Goal: Transaction & Acquisition: Purchase product/service

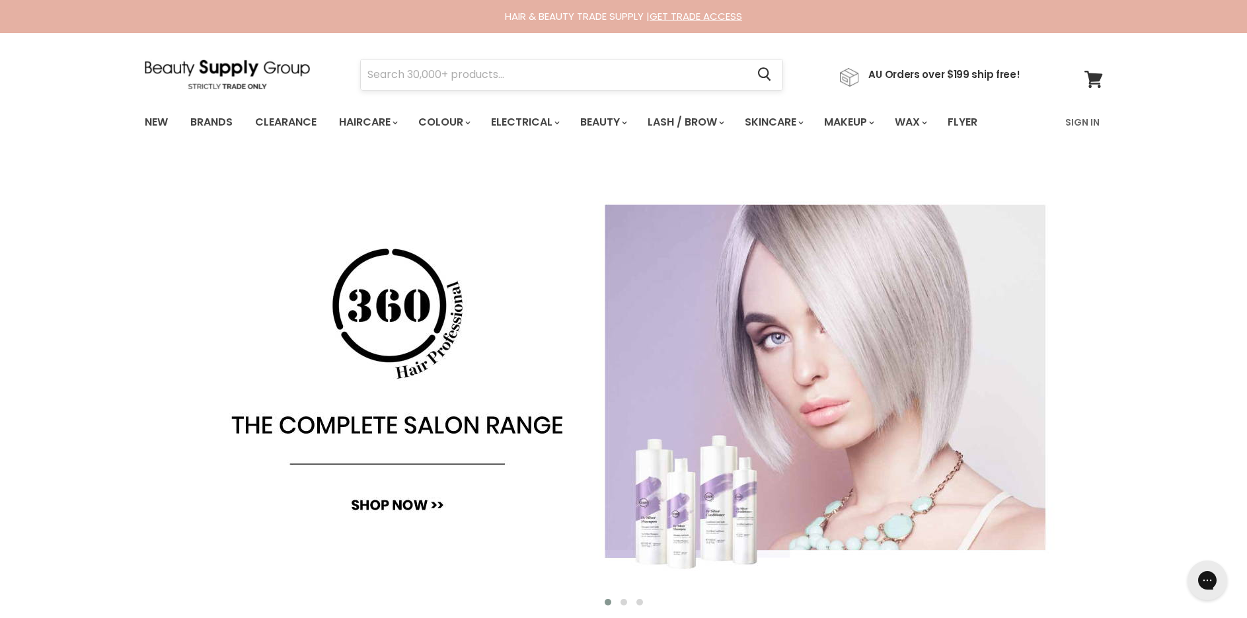
click at [401, 74] on input "Search" at bounding box center [554, 74] width 387 height 30
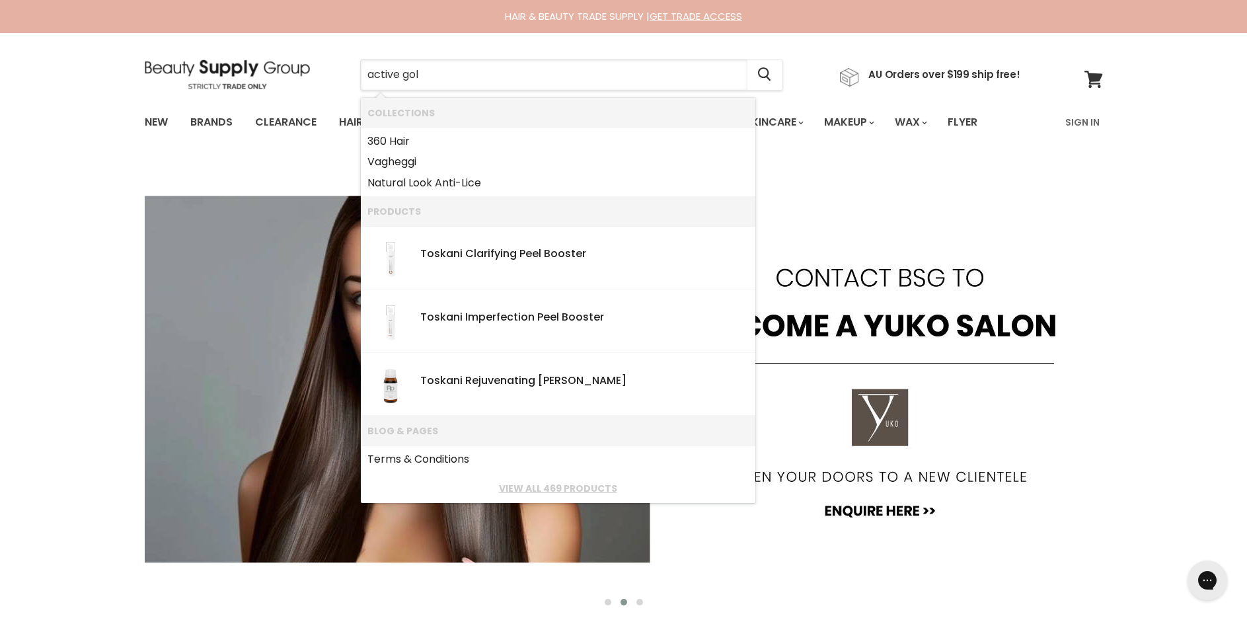
type input "active gold"
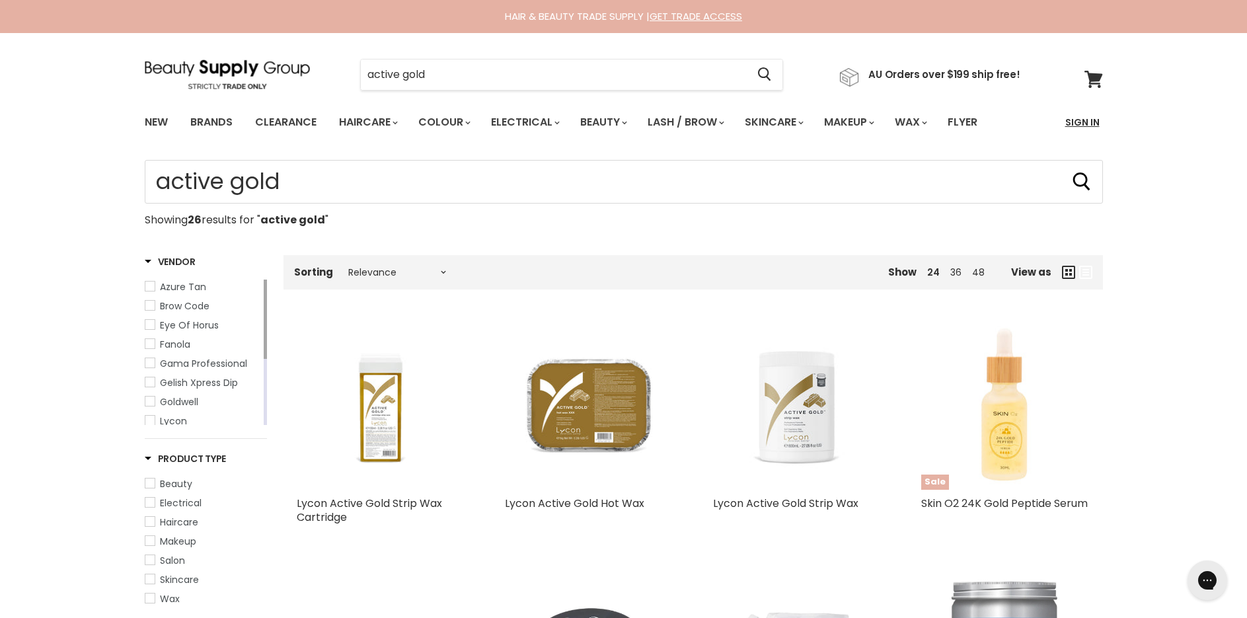
click at [1079, 120] on link "Sign In" at bounding box center [1082, 122] width 50 height 28
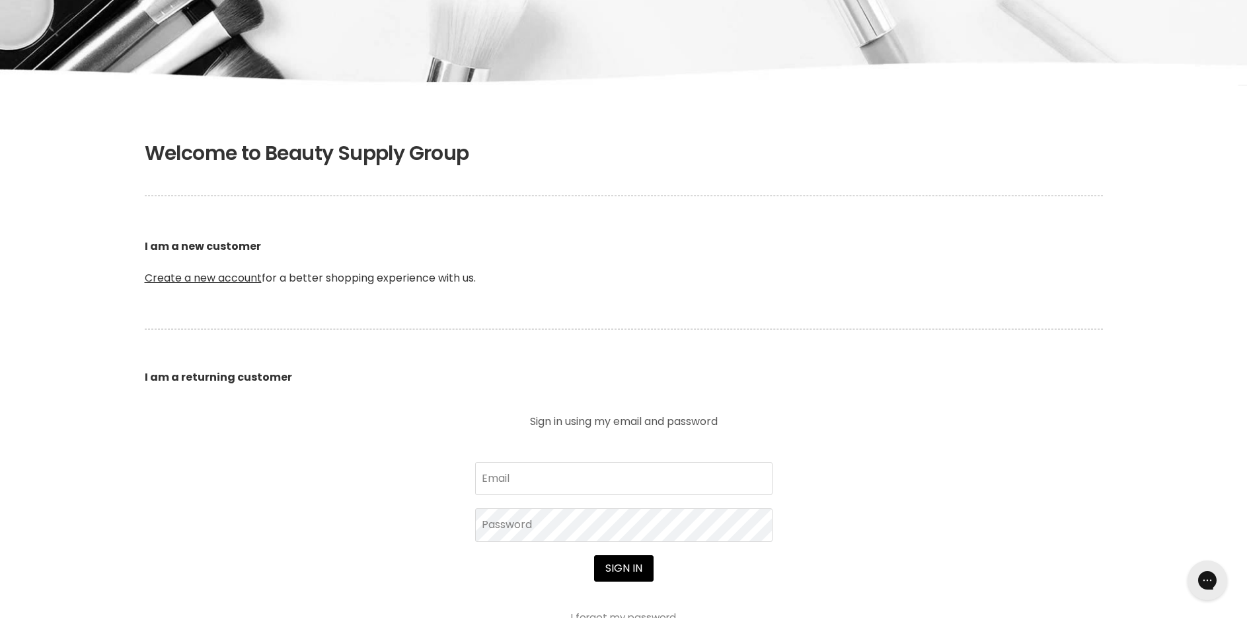
scroll to position [198, 0]
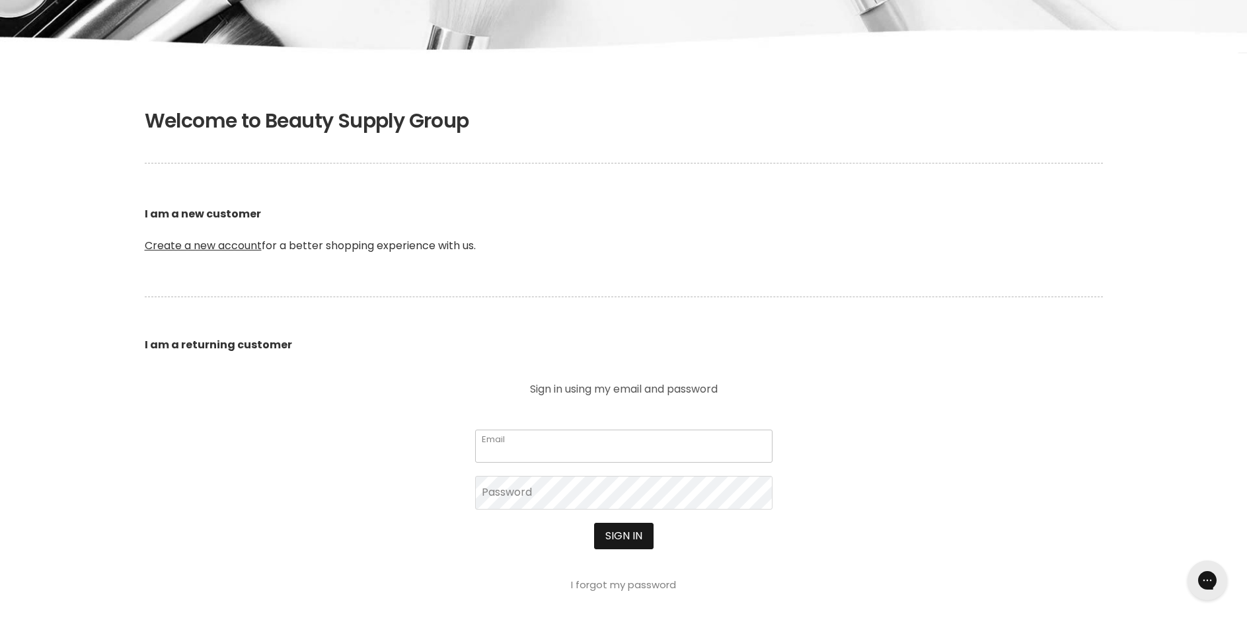
type input "[EMAIL_ADDRESS][DOMAIN_NAME]"
click at [618, 535] on button "Sign in" at bounding box center [623, 536] width 59 height 26
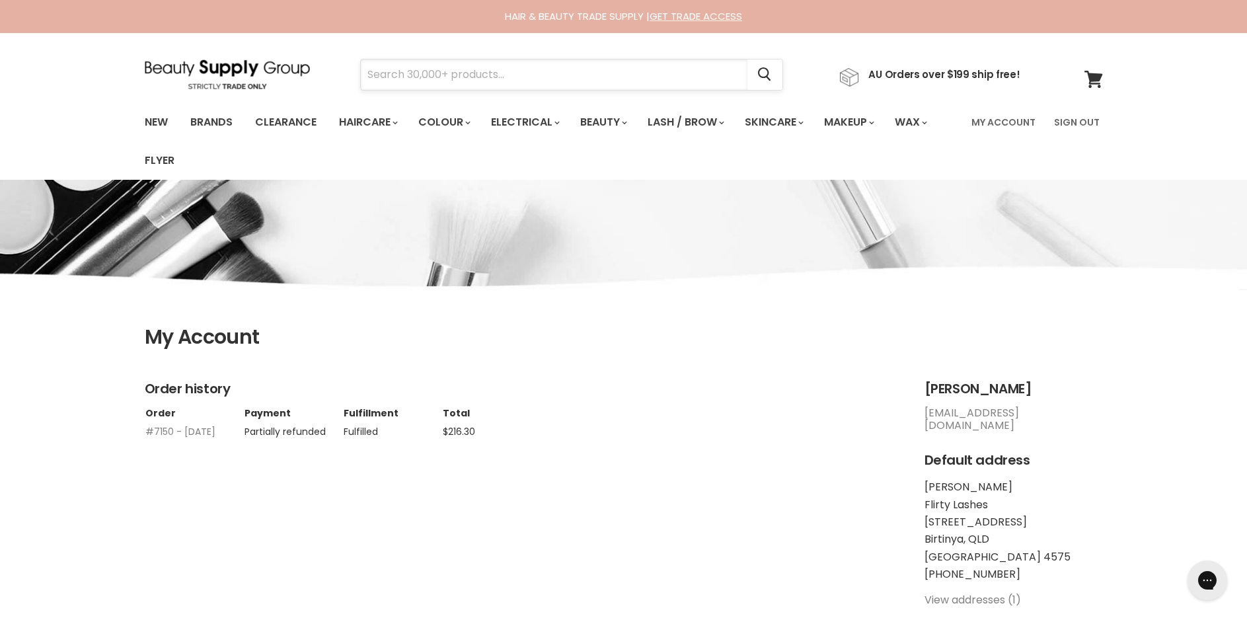
click at [426, 75] on input "Search" at bounding box center [554, 74] width 387 height 30
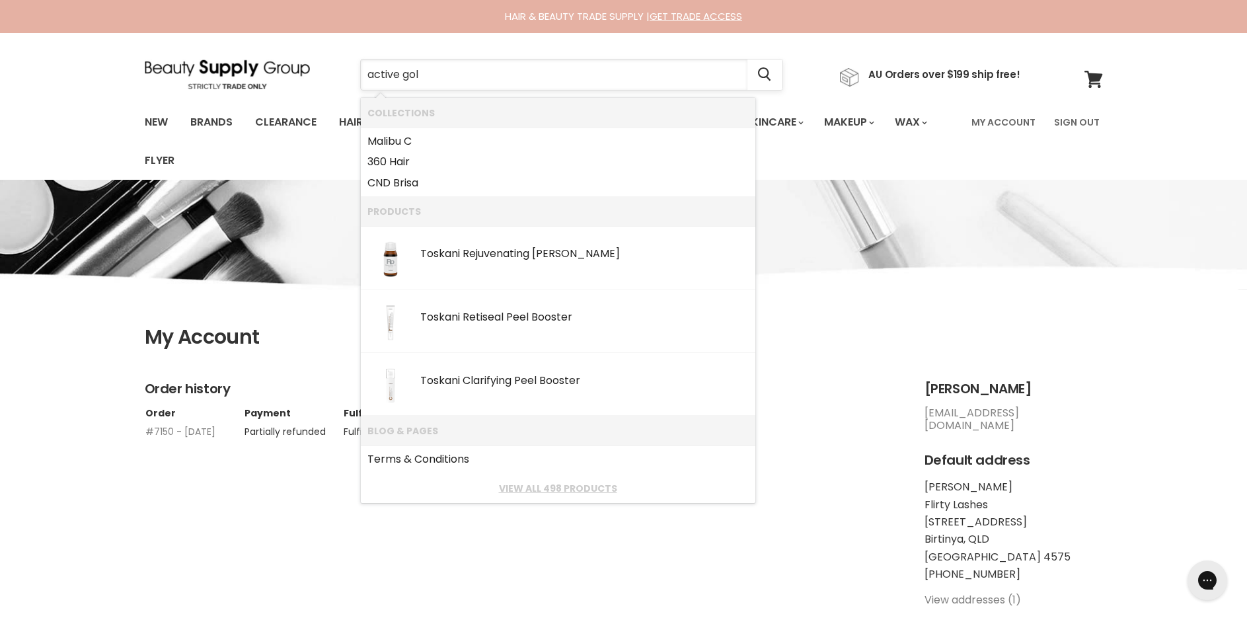
type input "active gold"
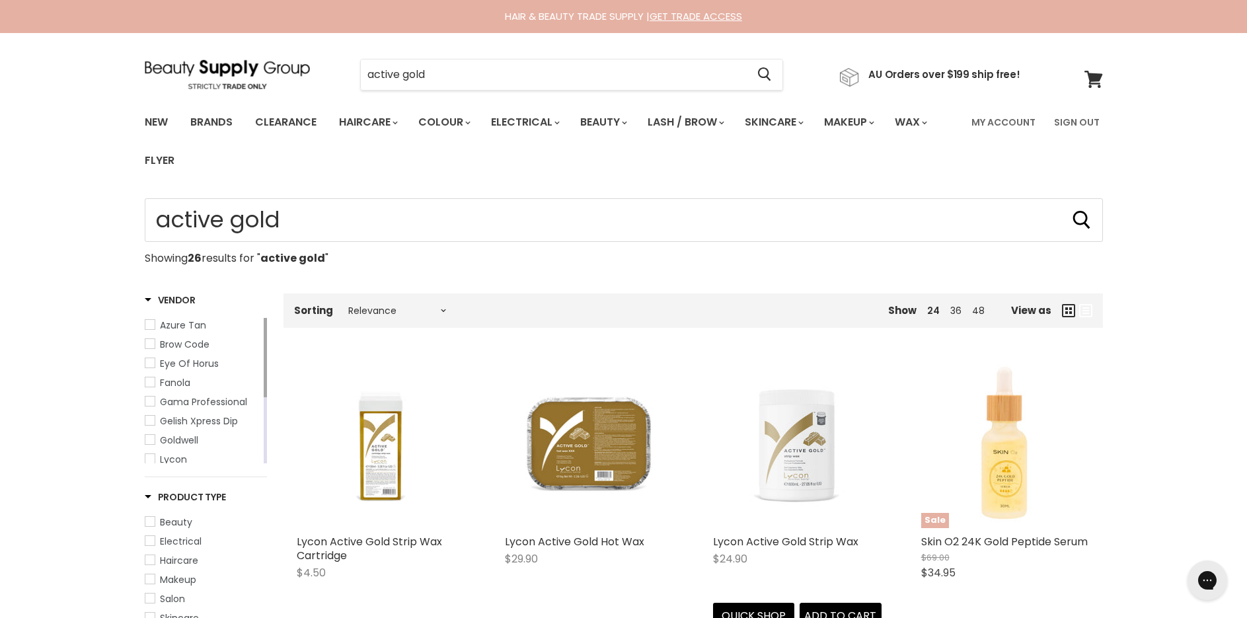
click at [787, 452] on img "Main content" at bounding box center [797, 443] width 168 height 168
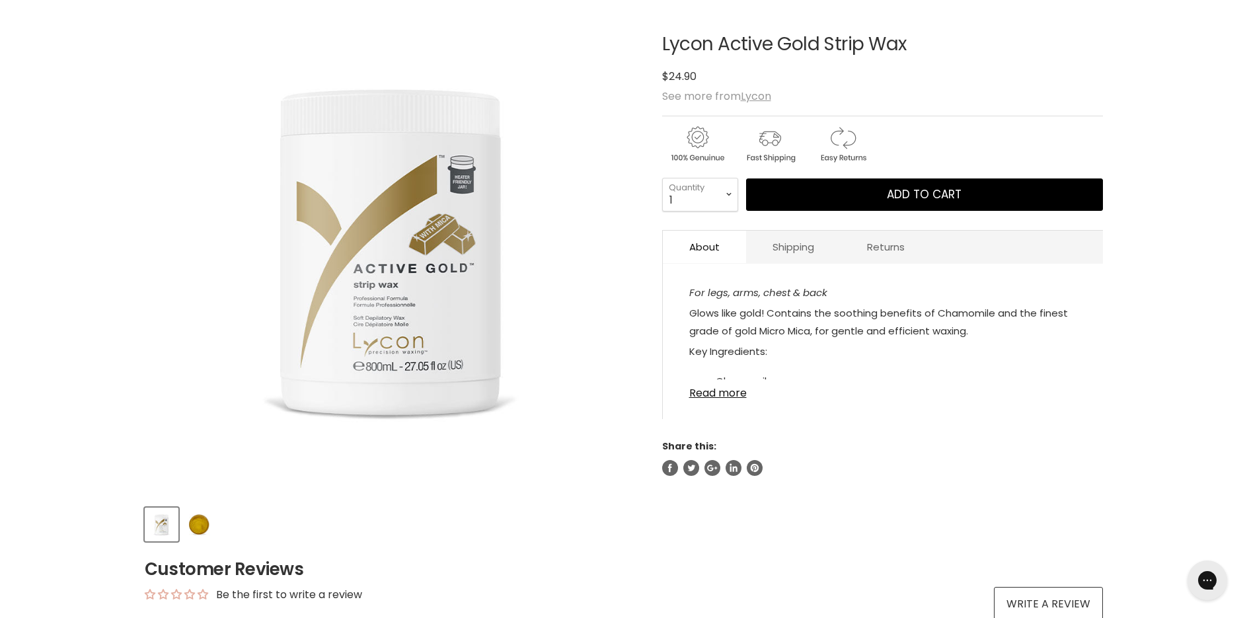
scroll to position [132, 0]
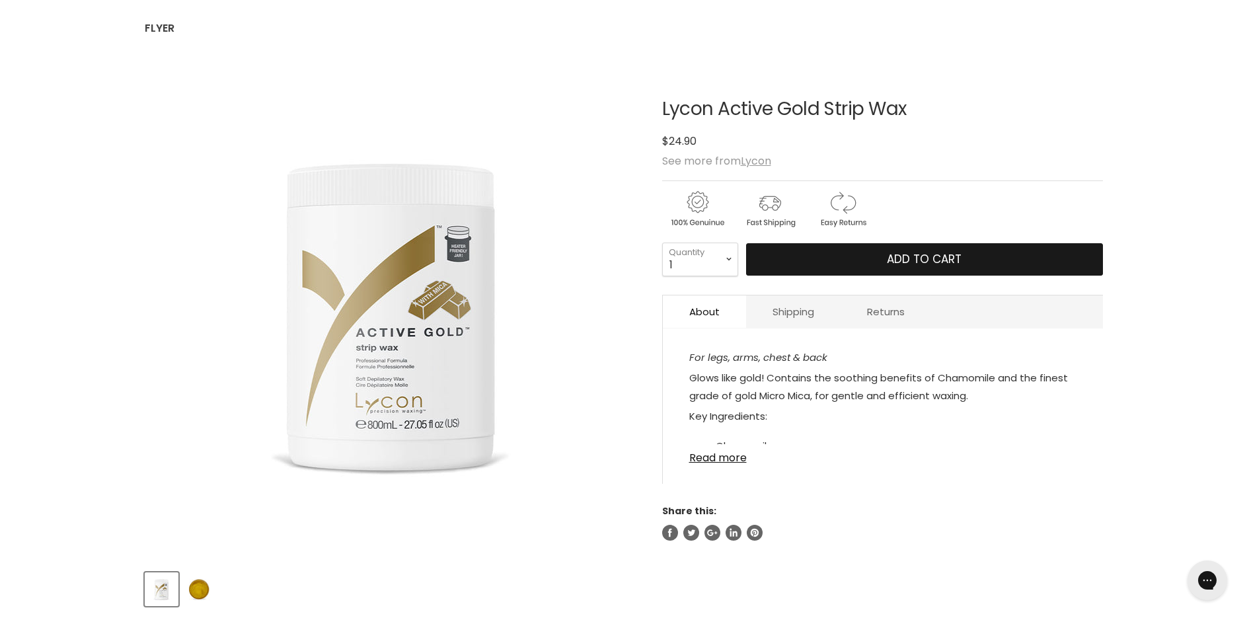
click at [931, 262] on span "Add to cart" at bounding box center [924, 259] width 75 height 16
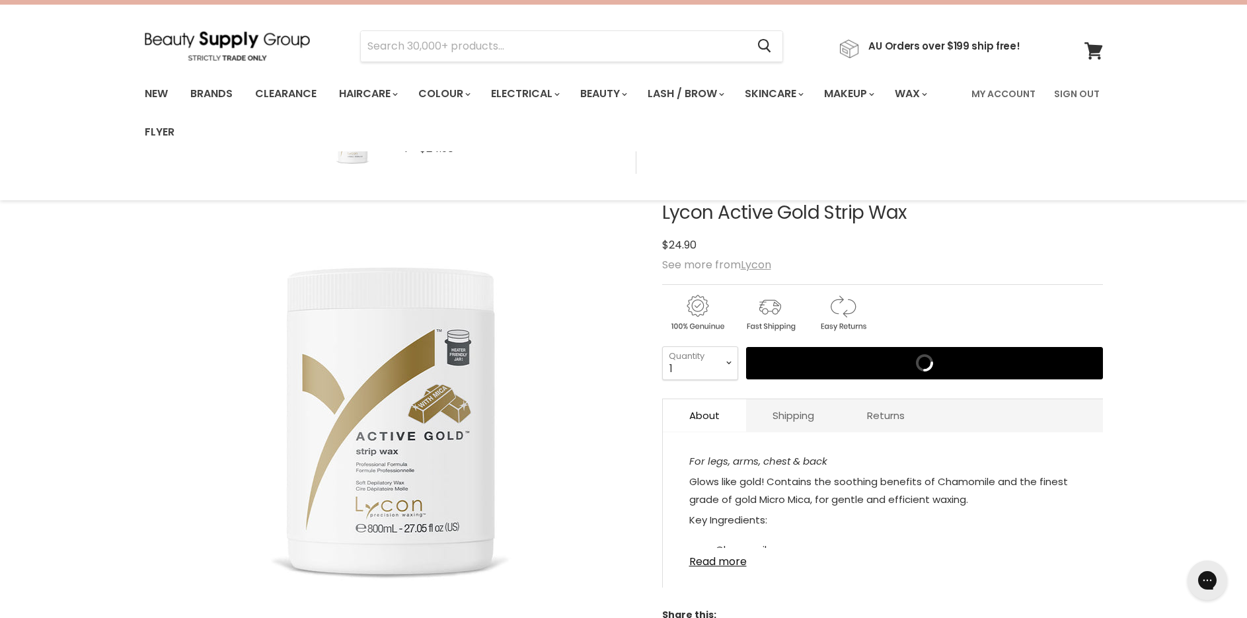
scroll to position [0, 0]
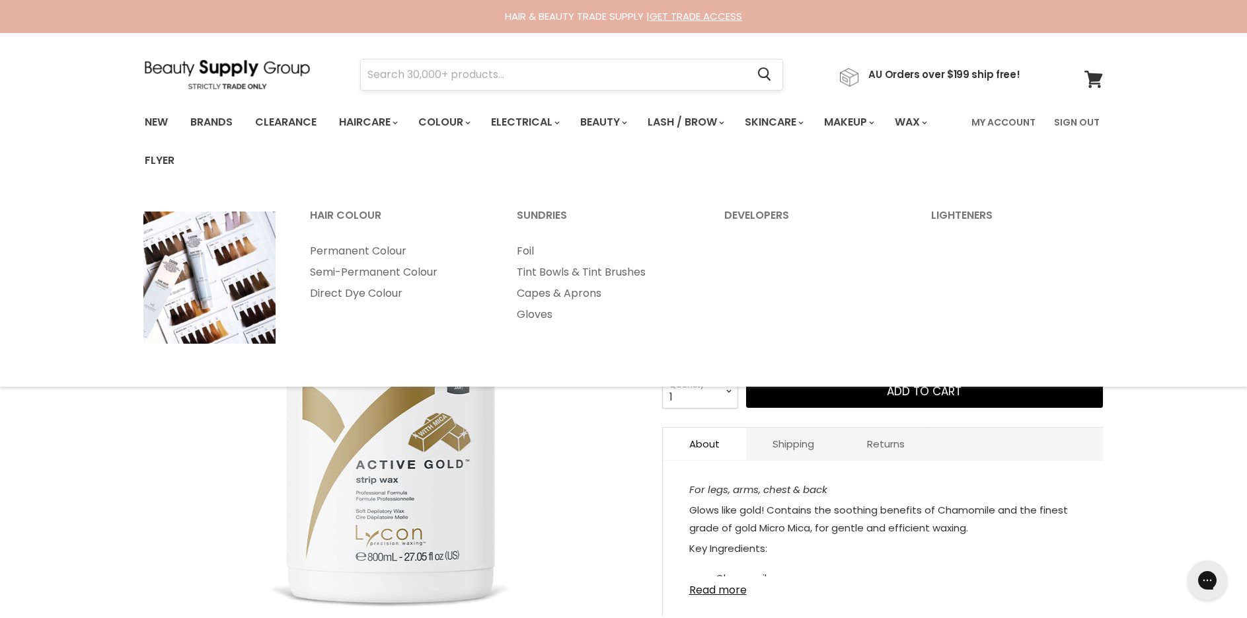
click at [440, 70] on input "Search" at bounding box center [554, 74] width 387 height 30
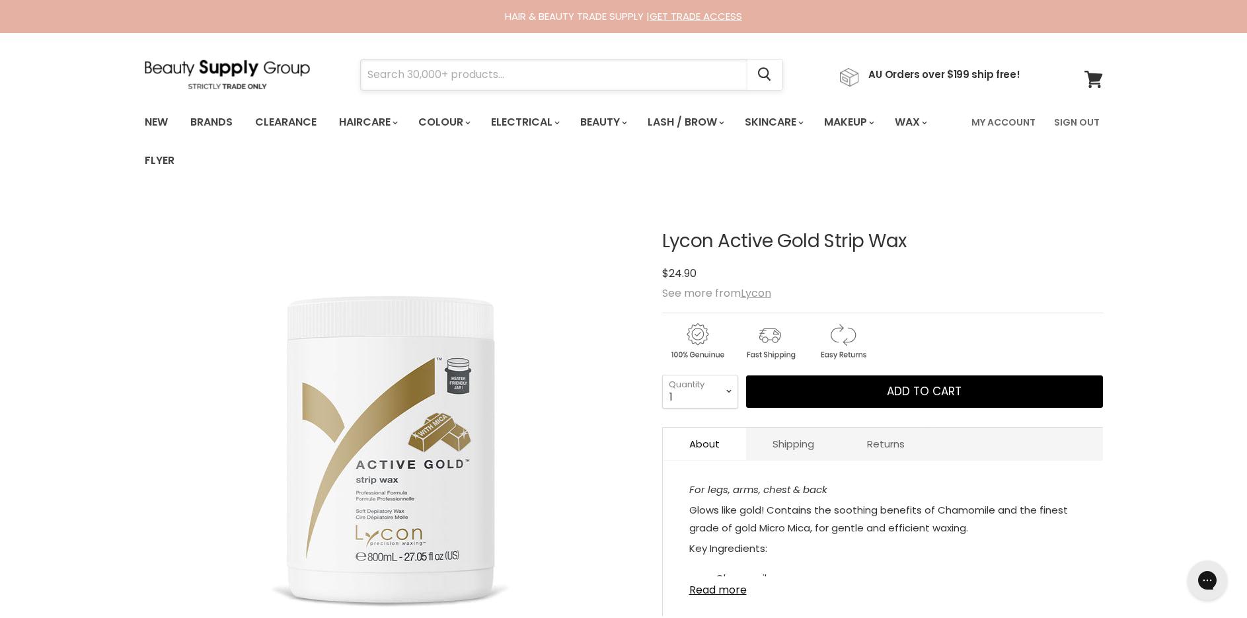
click at [470, 73] on input "Search" at bounding box center [554, 74] width 387 height 30
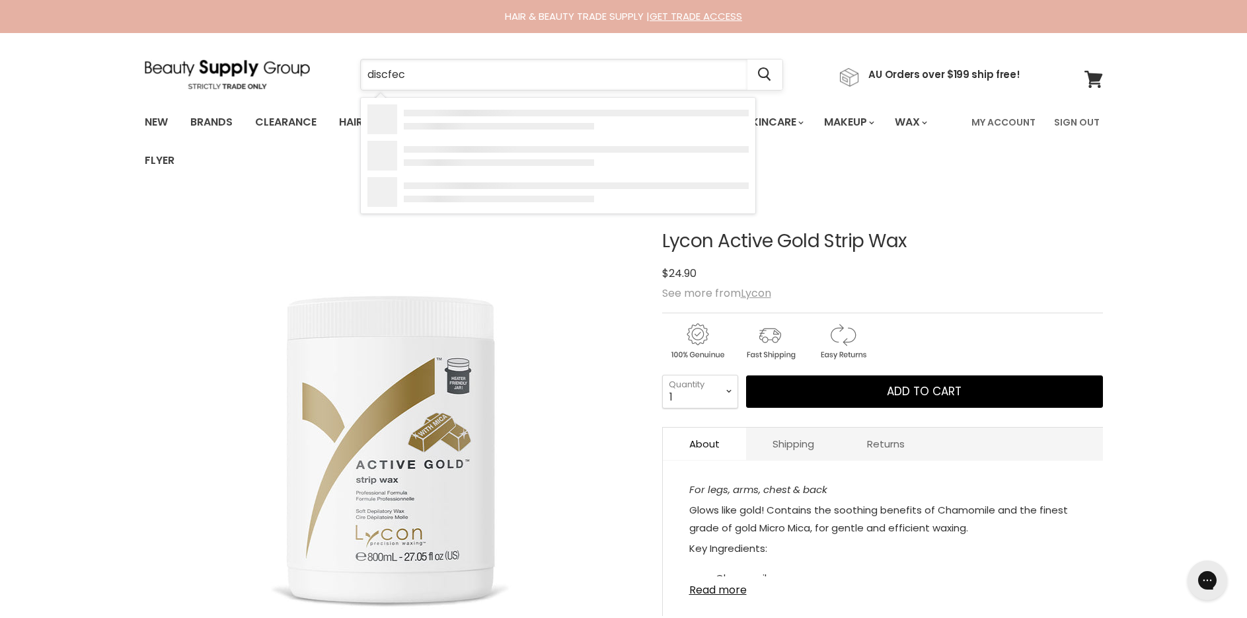
type input "discfect"
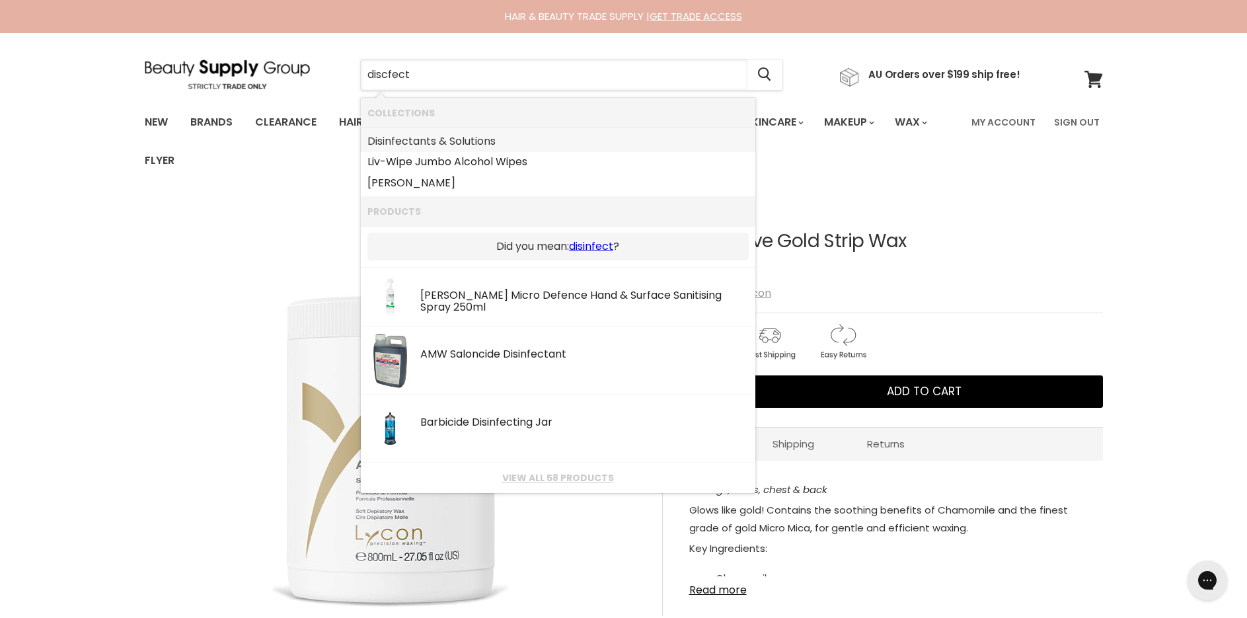
click at [465, 140] on link "Disinfectants & Solutions" at bounding box center [557, 141] width 381 height 21
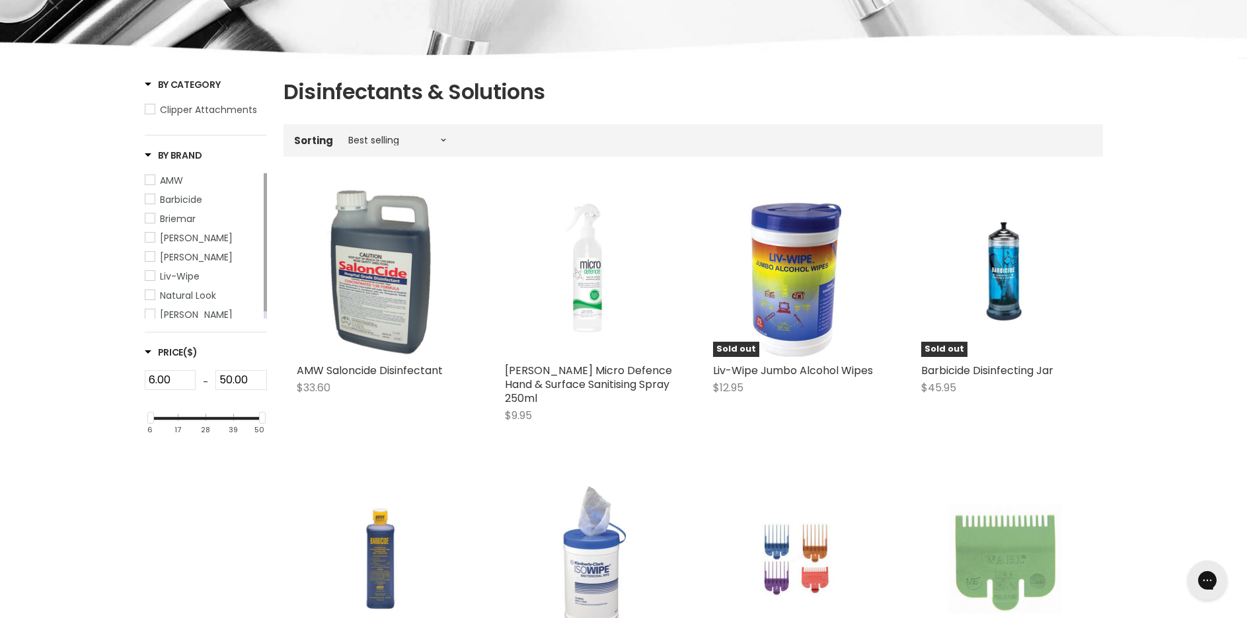
scroll to position [132, 0]
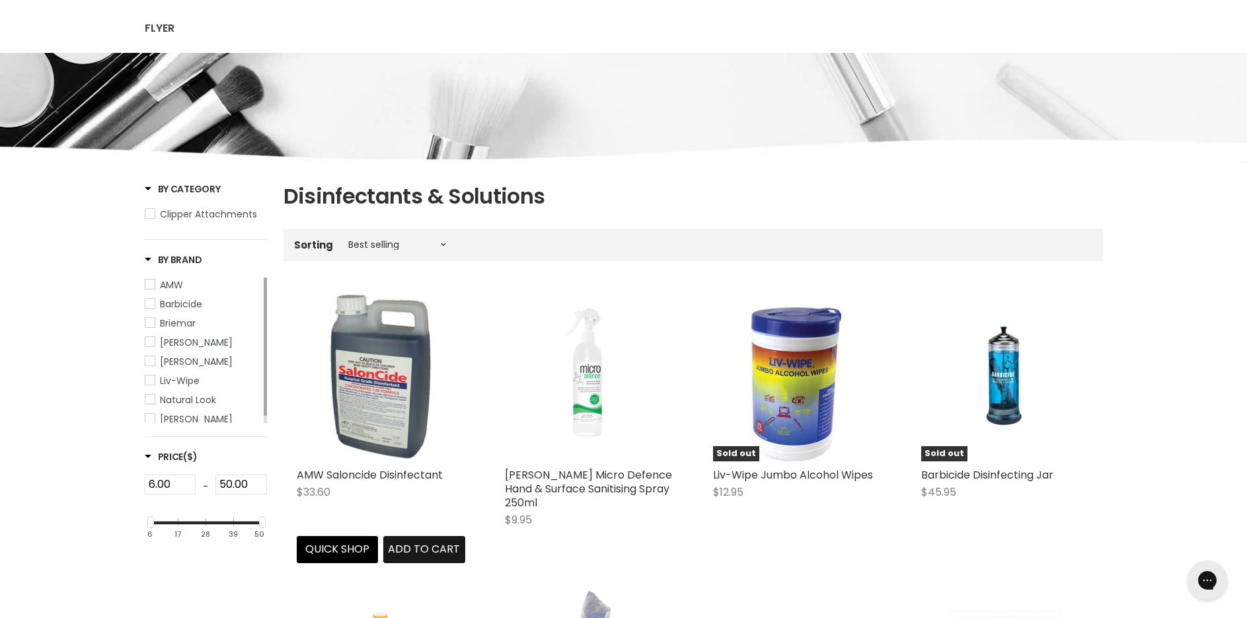
click at [402, 548] on span "Add to cart" at bounding box center [424, 548] width 72 height 15
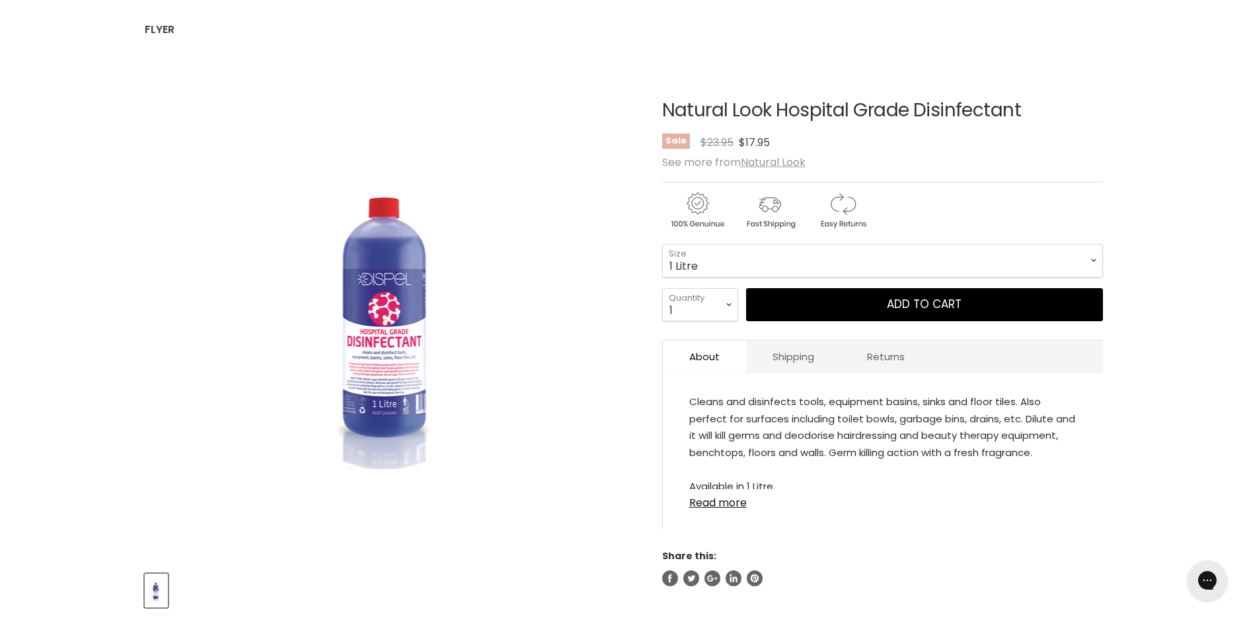
scroll to position [132, 0]
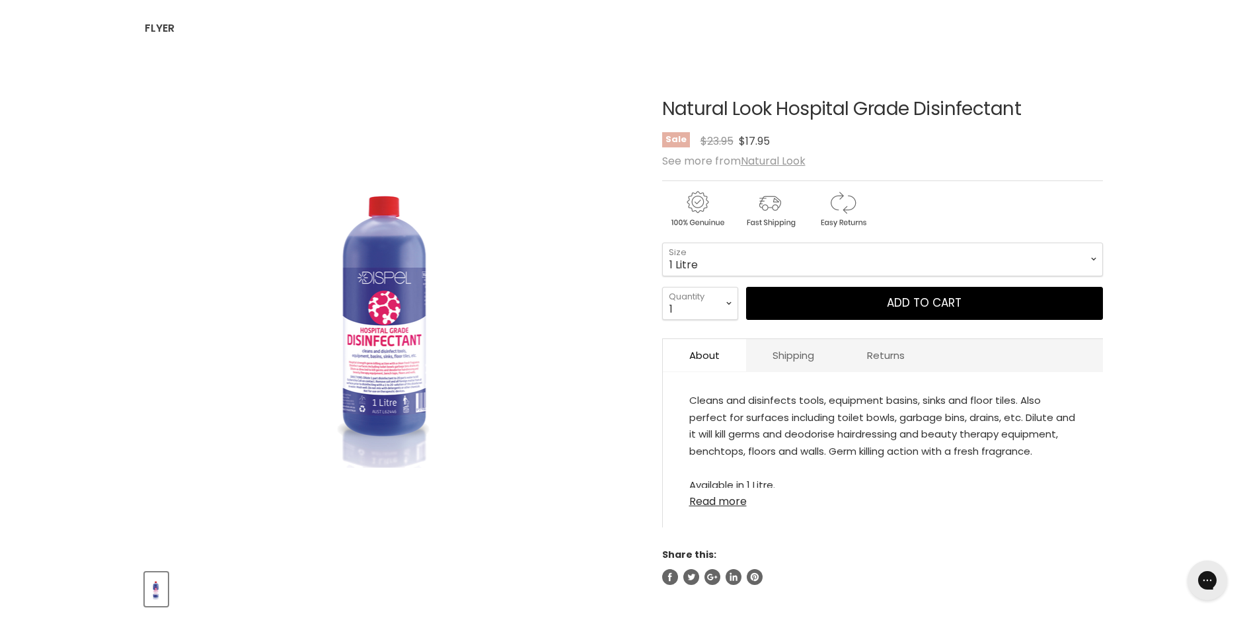
click at [720, 500] on link "Read more" at bounding box center [882, 498] width 387 height 20
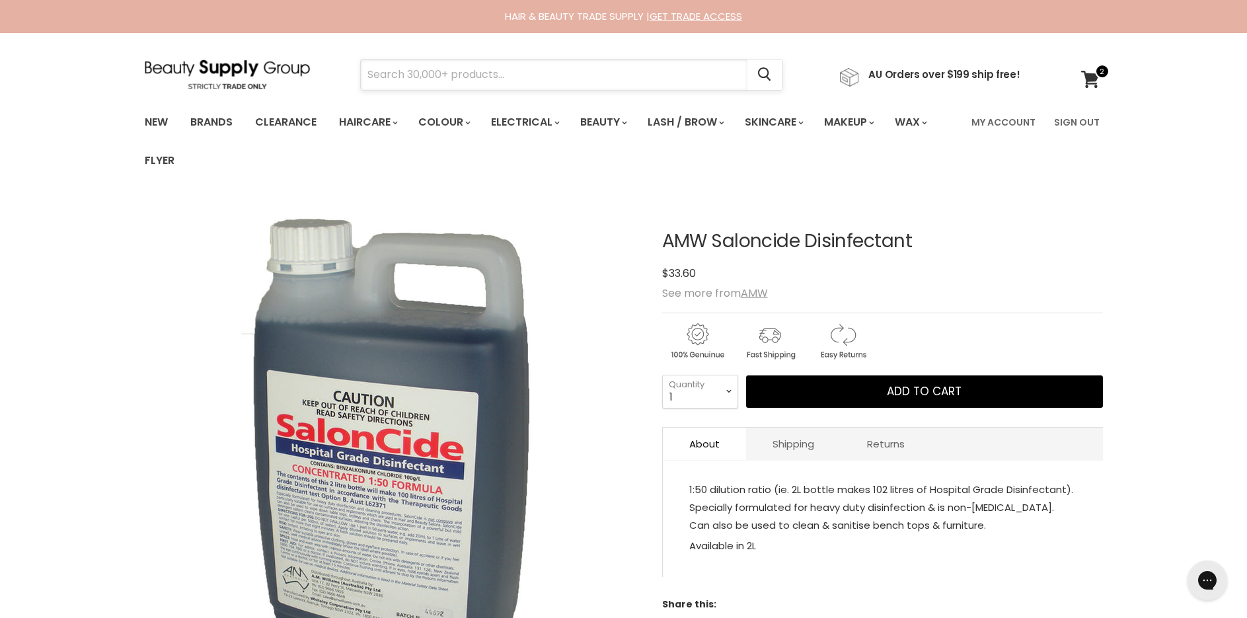
click at [452, 78] on input "Search" at bounding box center [554, 74] width 387 height 30
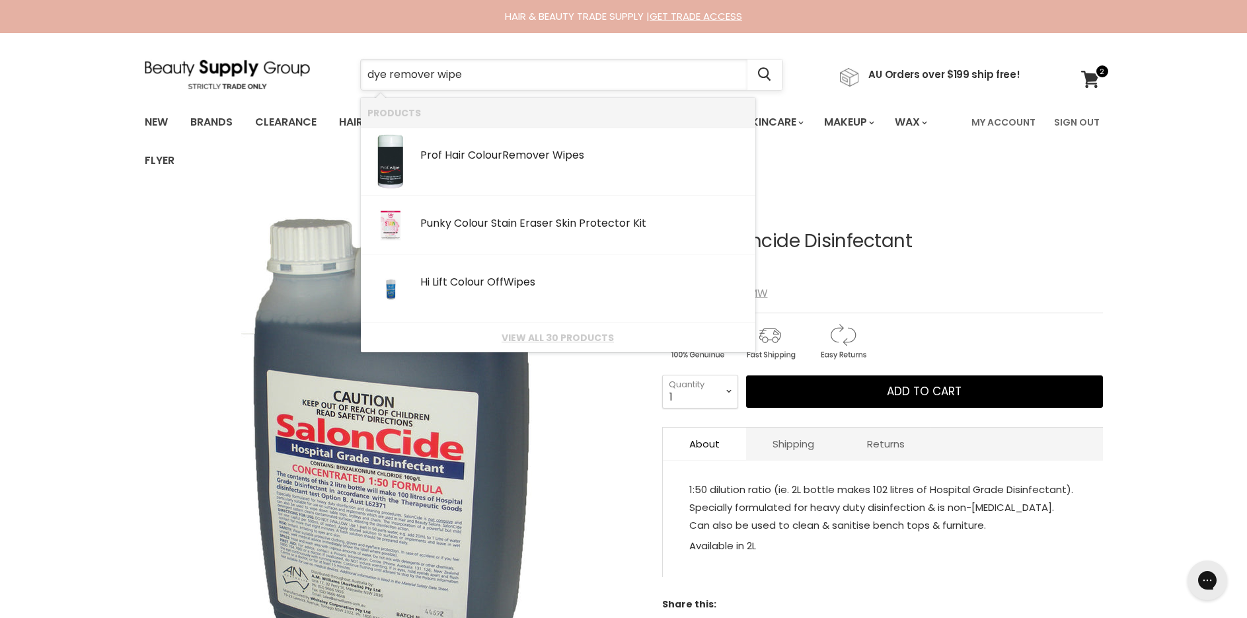
type input "dye remover wipes"
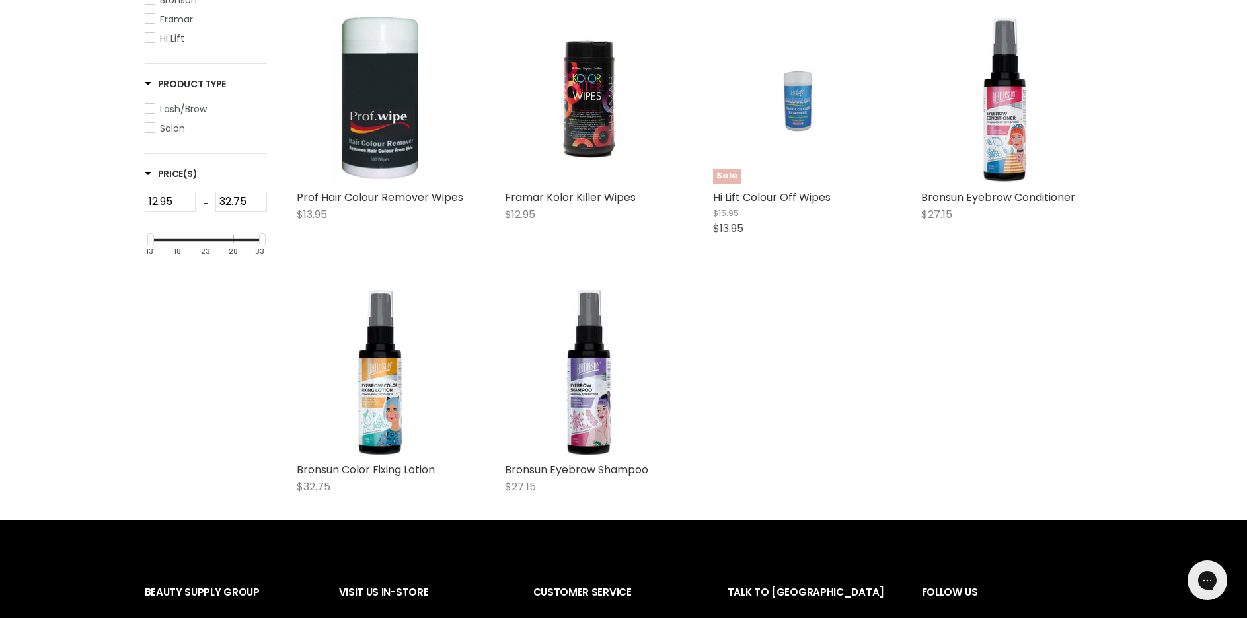
scroll to position [264, 0]
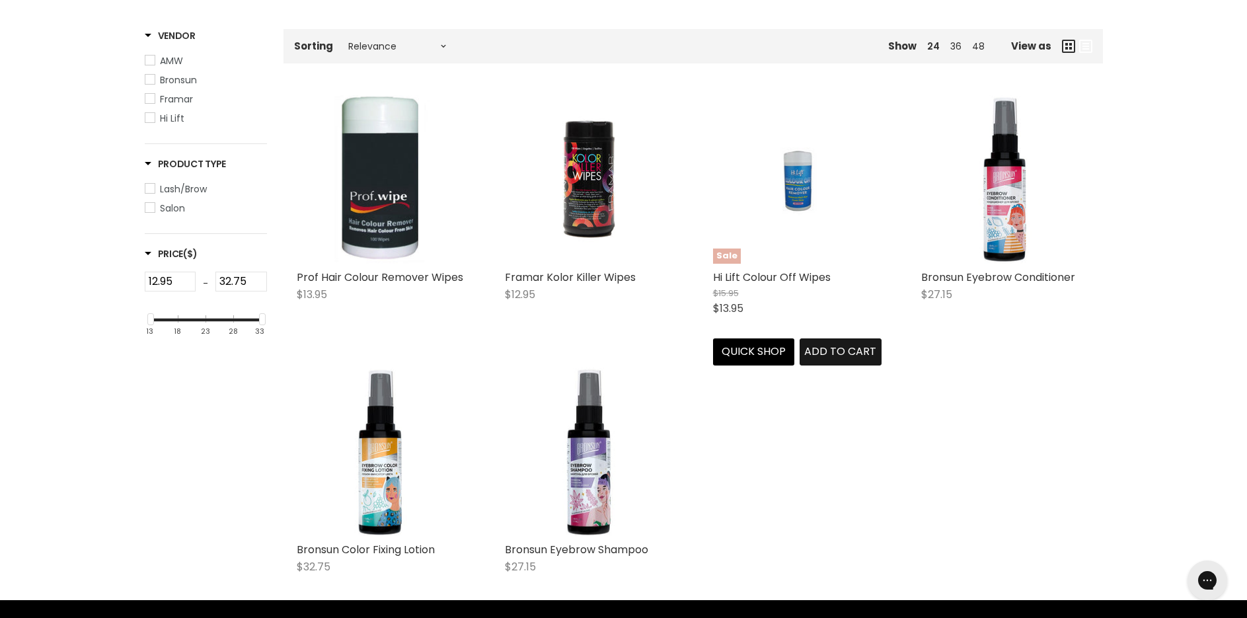
click at [852, 348] on span "Add to cart" at bounding box center [840, 351] width 72 height 15
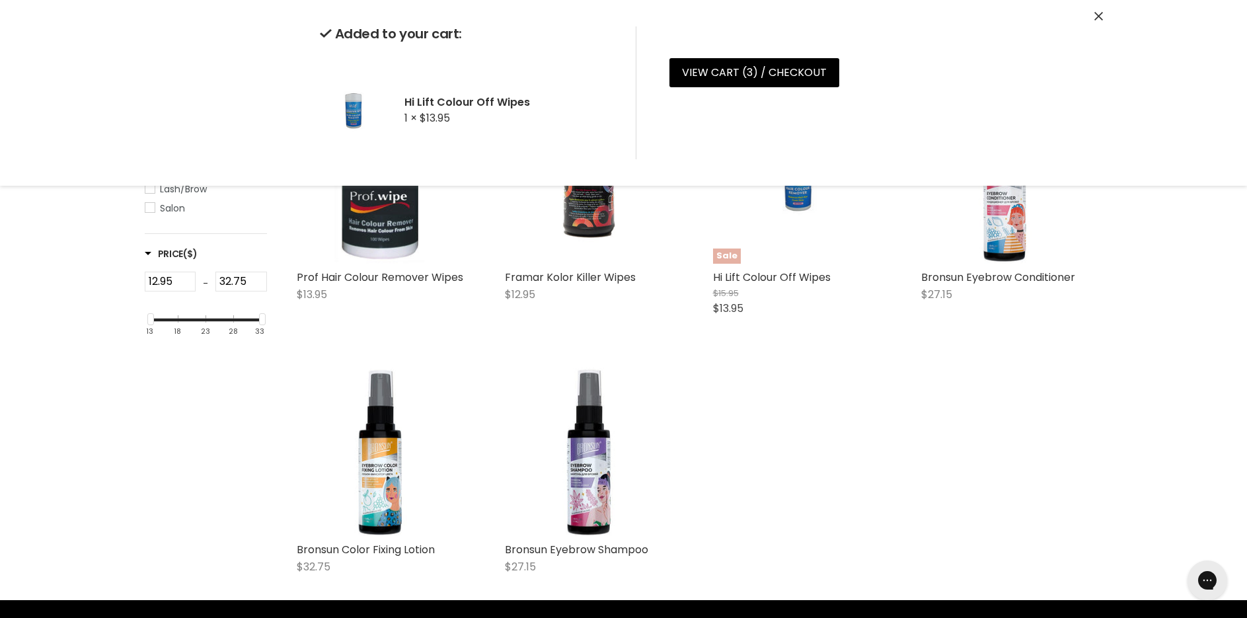
click at [1099, 17] on icon "Close" at bounding box center [1098, 16] width 9 height 9
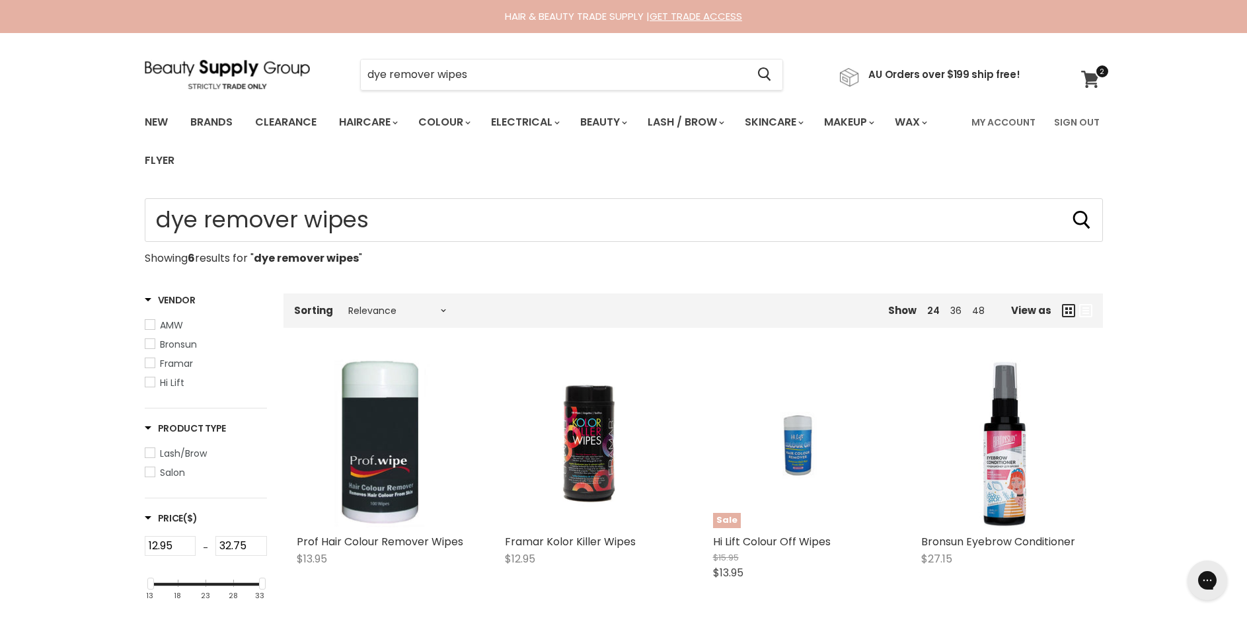
click at [1095, 72] on span at bounding box center [1102, 71] width 15 height 15
